Goal: Task Accomplishment & Management: Complete application form

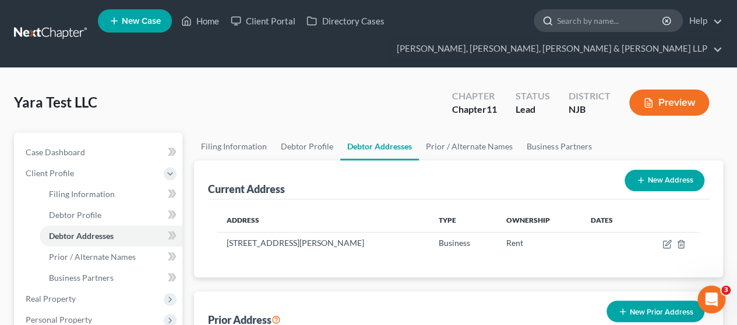
click at [565, 19] on input "search" at bounding box center [610, 21] width 107 height 22
type input "dhukan"
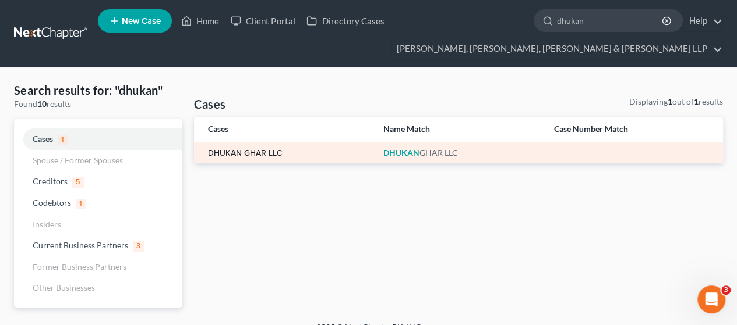
click at [253, 155] on link "DHUKAN GHAR LLC" at bounding box center [245, 154] width 75 height 8
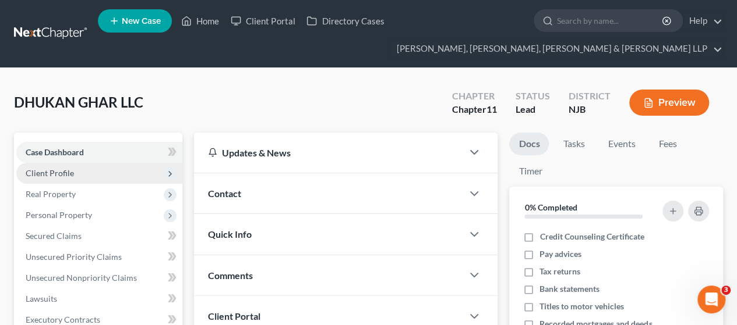
click at [127, 181] on span "Client Profile" at bounding box center [99, 173] width 166 height 21
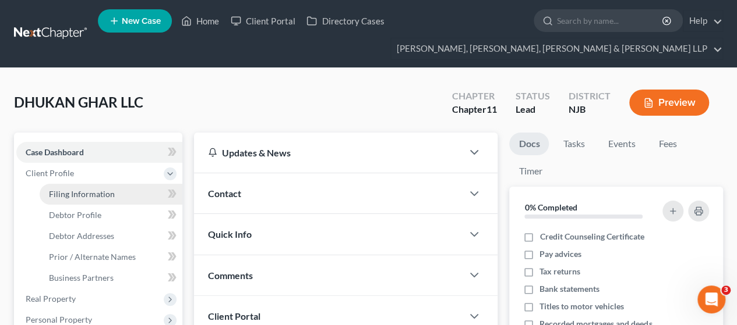
click at [125, 189] on link "Filing Information" at bounding box center [111, 194] width 143 height 21
select select "3"
select select "1"
select select "0"
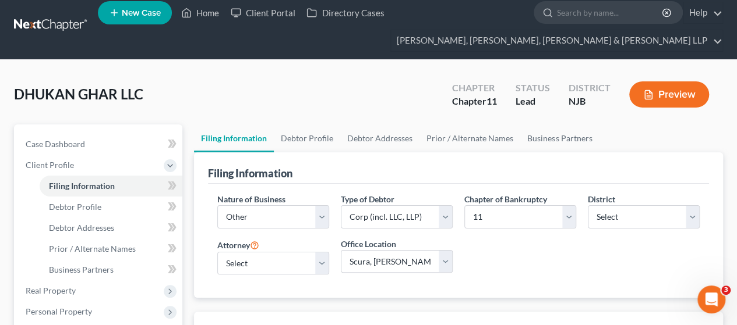
scroll to position [58, 0]
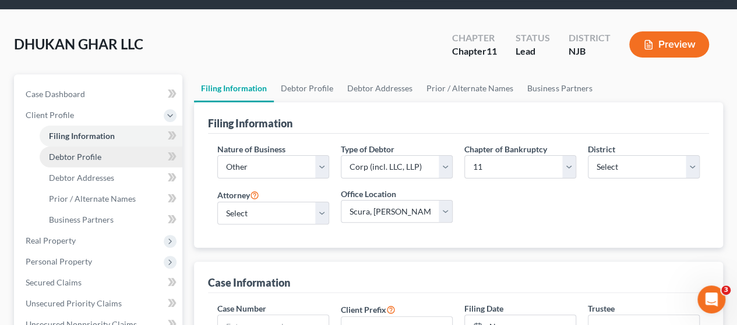
click at [66, 163] on link "Debtor Profile" at bounding box center [111, 157] width 143 height 21
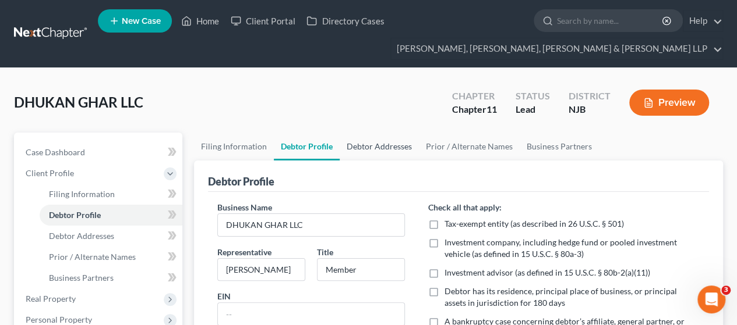
click at [360, 148] on link "Debtor Addresses" at bounding box center [378, 147] width 79 height 28
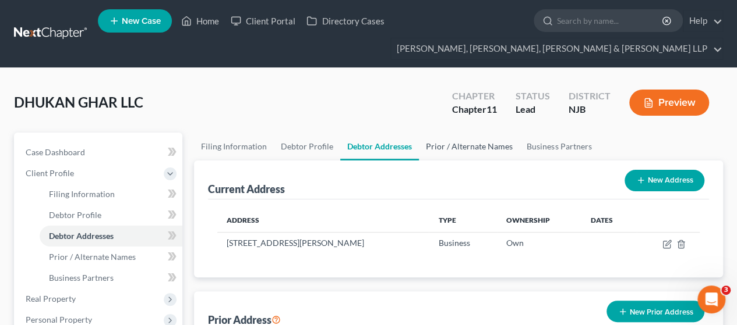
click at [457, 147] on link "Prior / Alternate Names" at bounding box center [469, 147] width 101 height 28
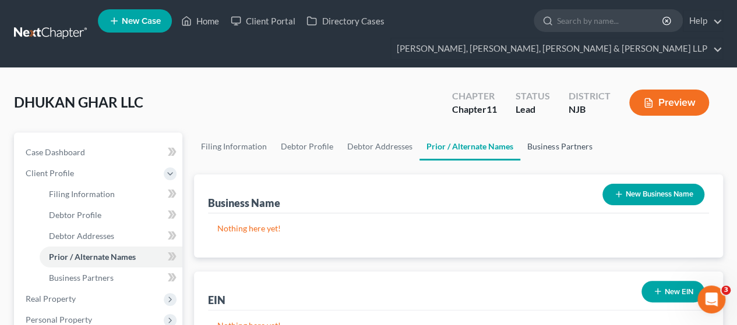
click at [542, 145] on link "Business Partners" at bounding box center [559, 147] width 79 height 28
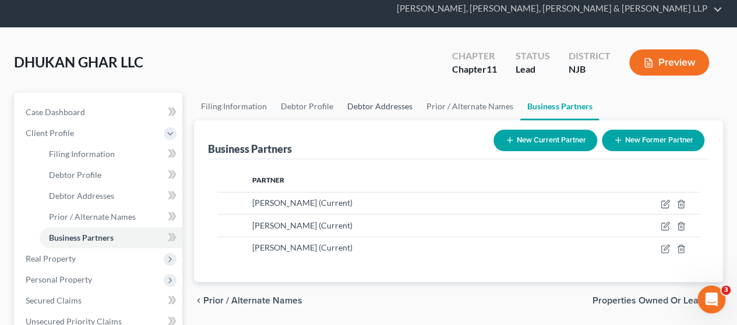
scroll to position [58, 0]
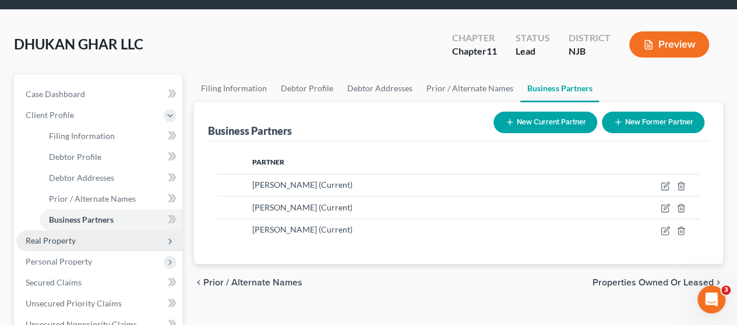
click at [50, 240] on span "Real Property" at bounding box center [51, 241] width 50 height 10
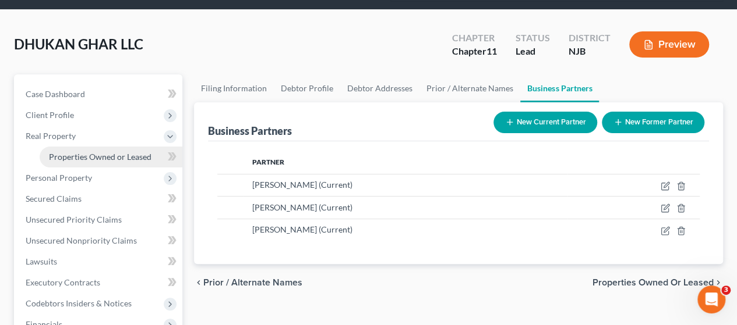
click at [104, 159] on span "Properties Owned or Leased" at bounding box center [100, 157] width 102 height 10
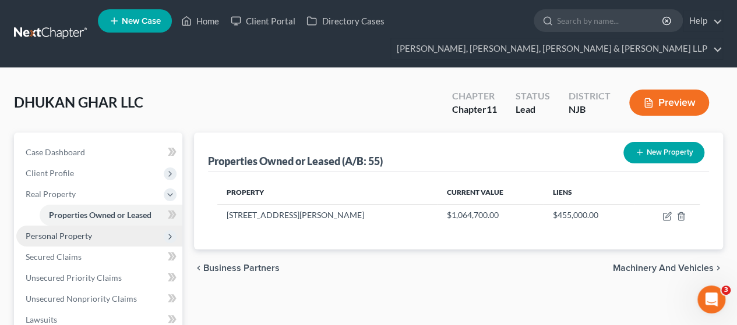
click at [115, 232] on span "Personal Property" at bounding box center [99, 236] width 166 height 21
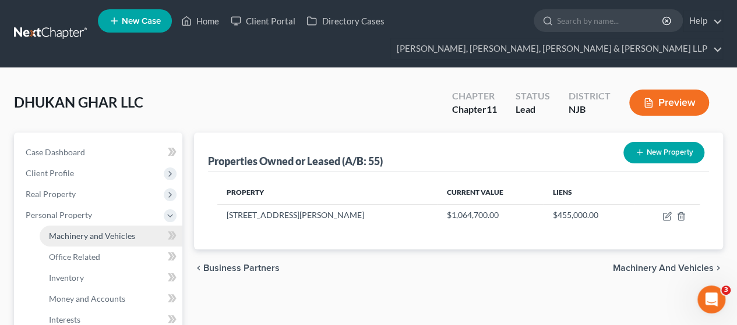
click at [126, 240] on link "Machinery and Vehicles" at bounding box center [111, 236] width 143 height 21
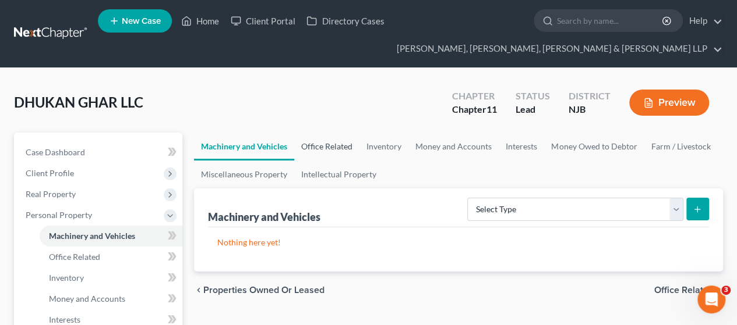
click at [326, 144] on link "Office Related" at bounding box center [326, 147] width 65 height 28
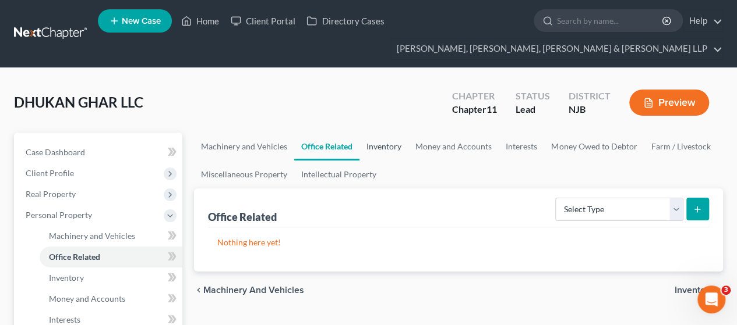
click at [389, 143] on link "Inventory" at bounding box center [383, 147] width 49 height 28
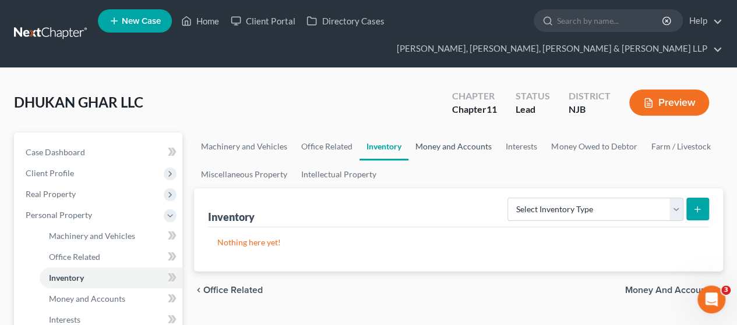
click at [452, 141] on link "Money and Accounts" at bounding box center [453, 147] width 90 height 28
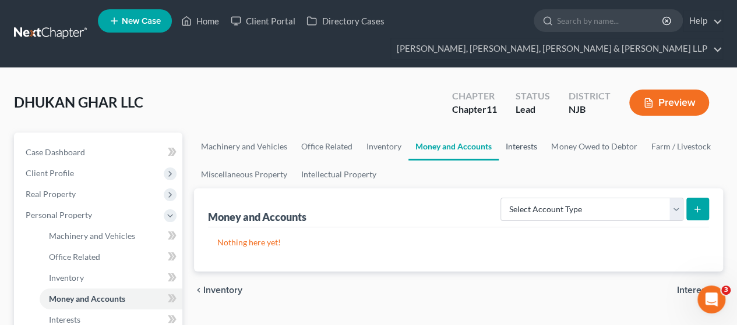
click at [520, 141] on link "Interests" at bounding box center [520, 147] width 45 height 28
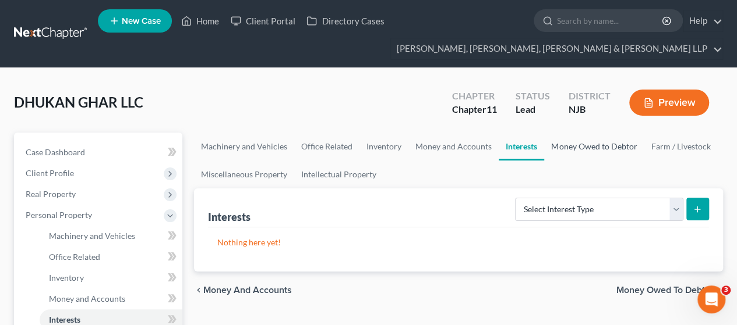
click at [567, 146] on link "Money Owed to Debtor" at bounding box center [594, 147] width 100 height 28
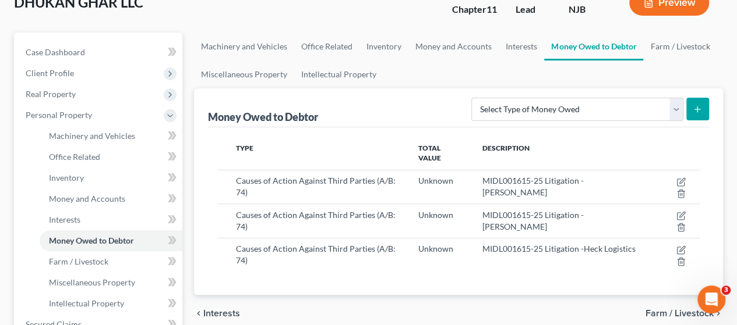
scroll to position [116, 0]
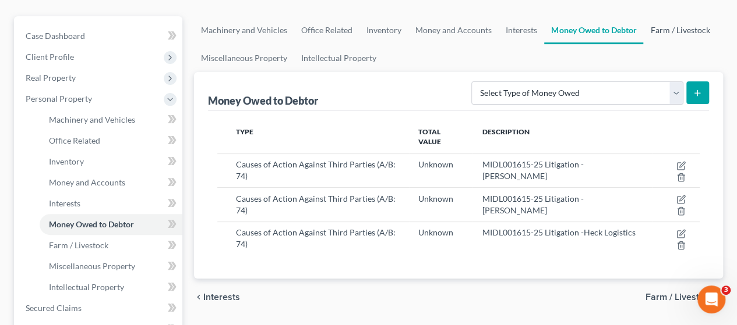
click at [654, 26] on link "Farm / Livestock" at bounding box center [679, 30] width 73 height 28
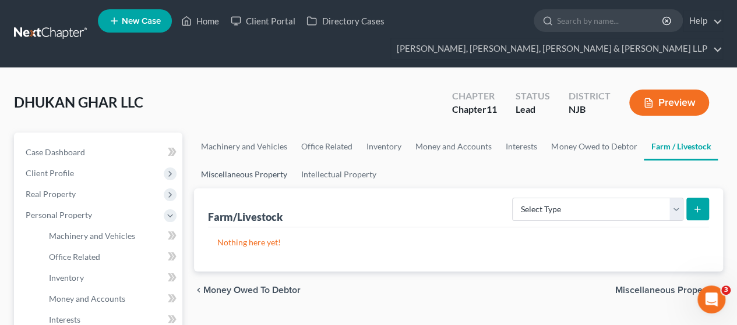
click at [282, 183] on link "Miscellaneous Property" at bounding box center [244, 175] width 100 height 28
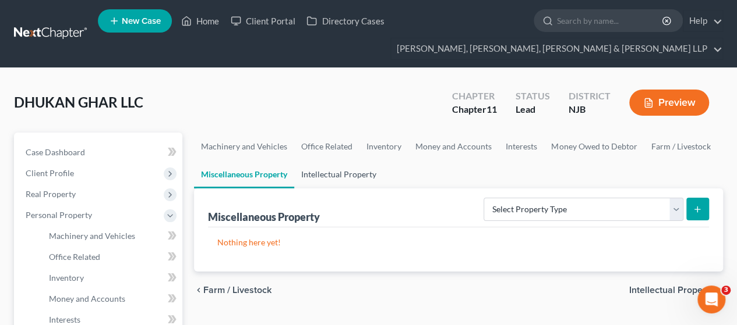
click at [323, 177] on link "Intellectual Property" at bounding box center [338, 175] width 89 height 28
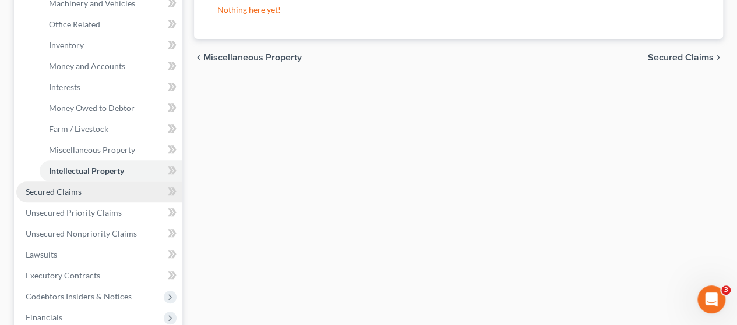
click at [67, 191] on span "Secured Claims" at bounding box center [54, 192] width 56 height 10
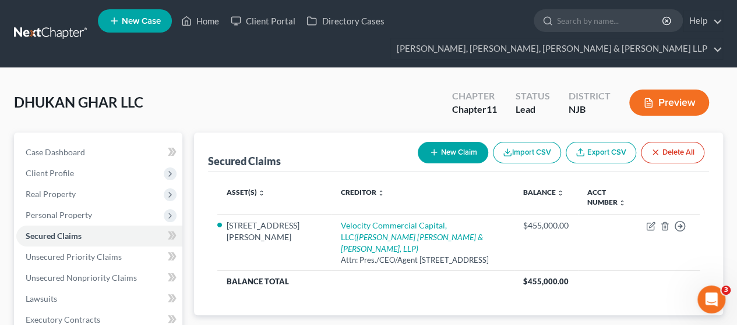
scroll to position [58, 0]
